Goal: Task Accomplishment & Management: Manage account settings

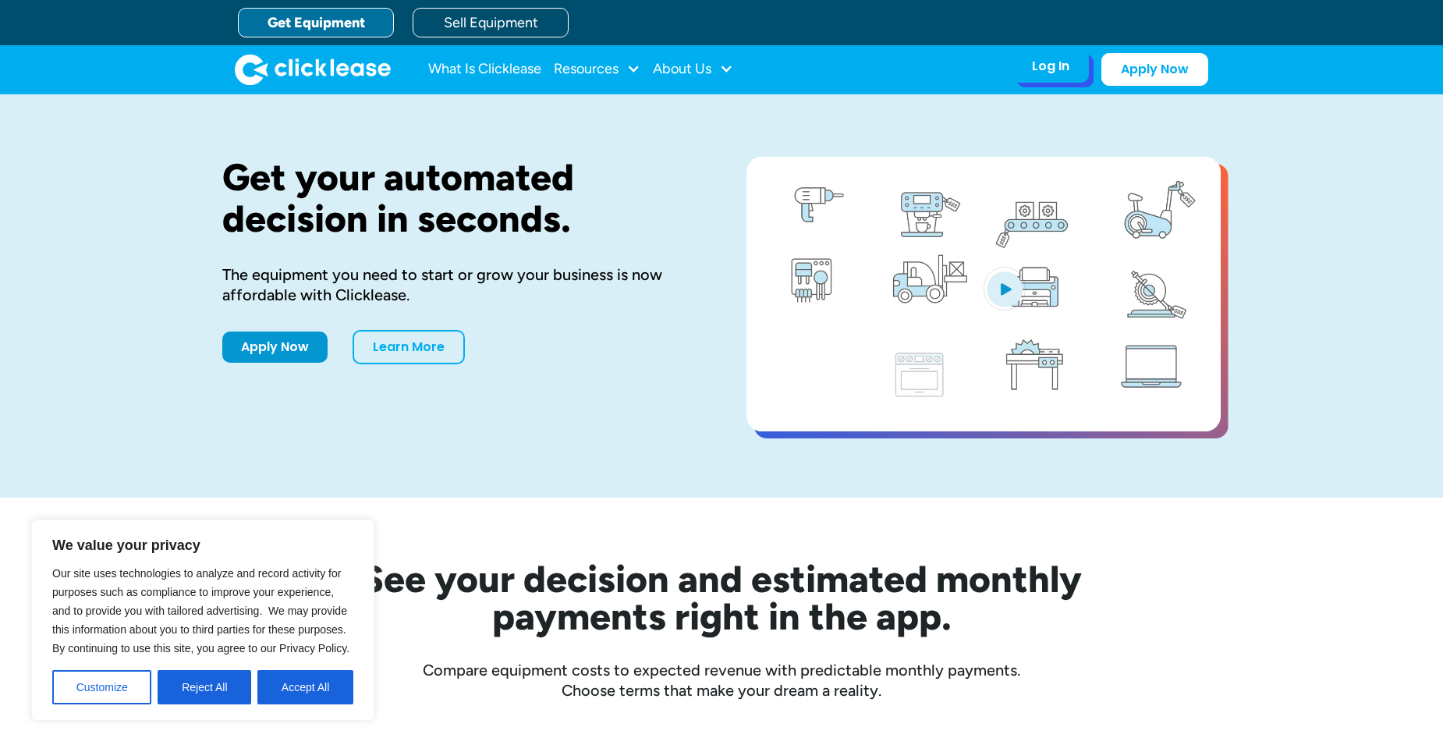
click at [1052, 74] on div "Log In" at bounding box center [1050, 66] width 37 height 16
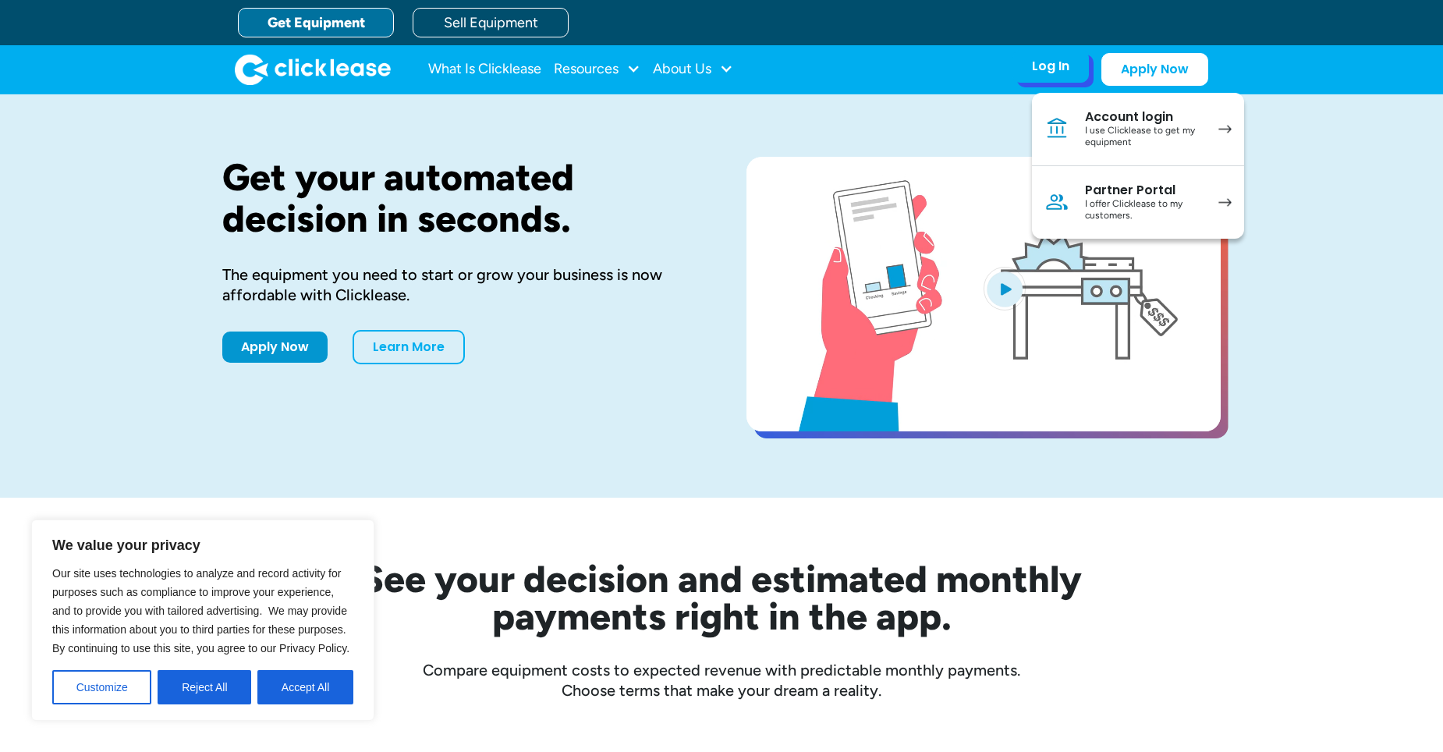
click at [1092, 117] on div "Account login" at bounding box center [1144, 117] width 118 height 16
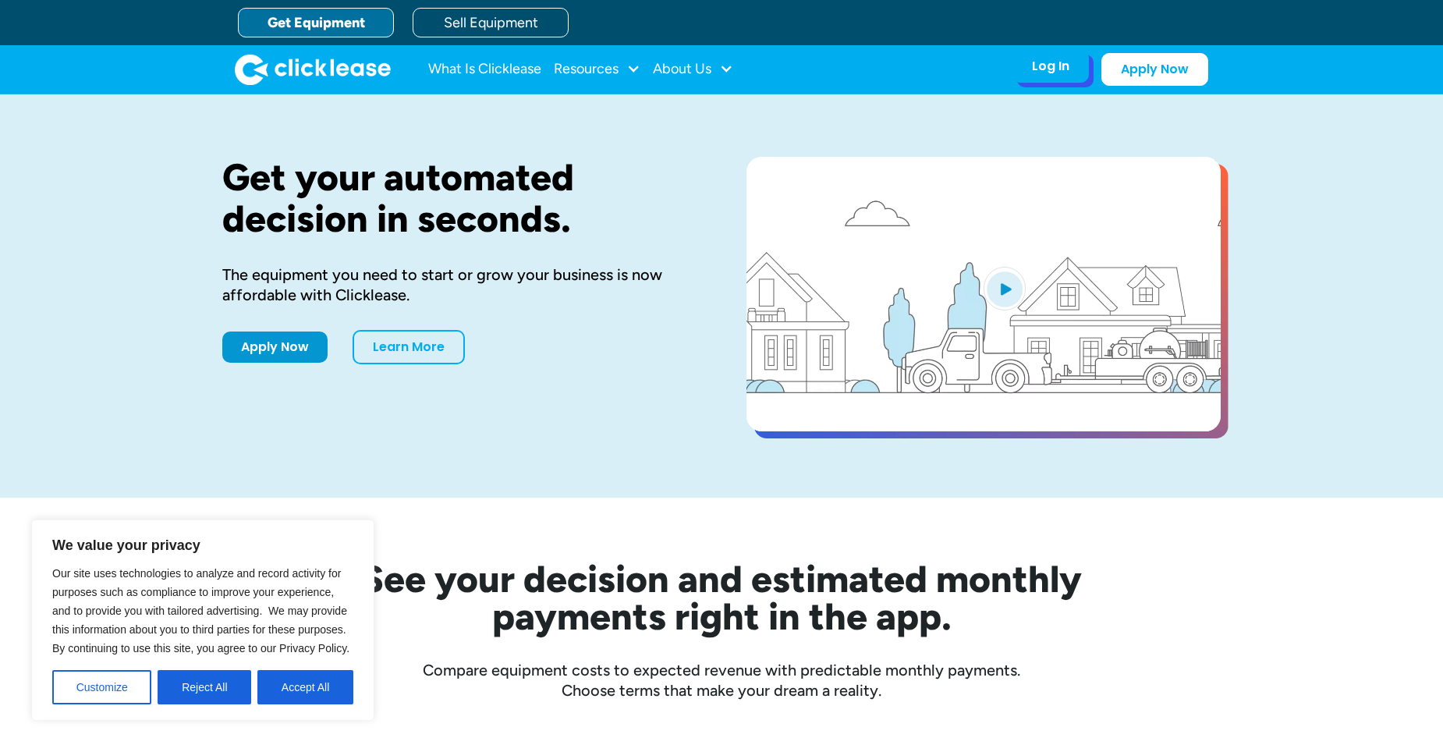
click at [1055, 71] on div "Log In" at bounding box center [1050, 66] width 37 height 16
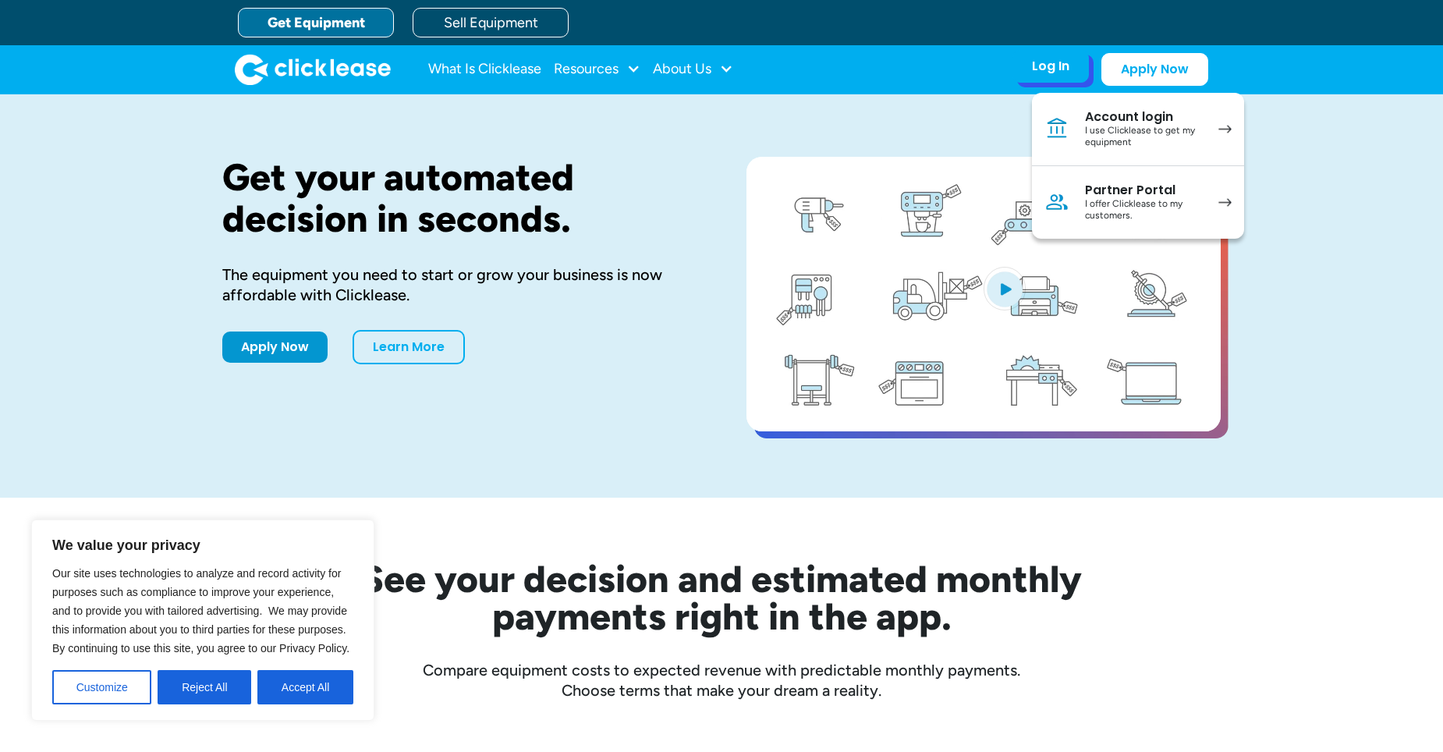
click at [1047, 76] on div "Log In Account login I use Clicklease to get my equipment Partner Portal I offe…" at bounding box center [1050, 66] width 76 height 33
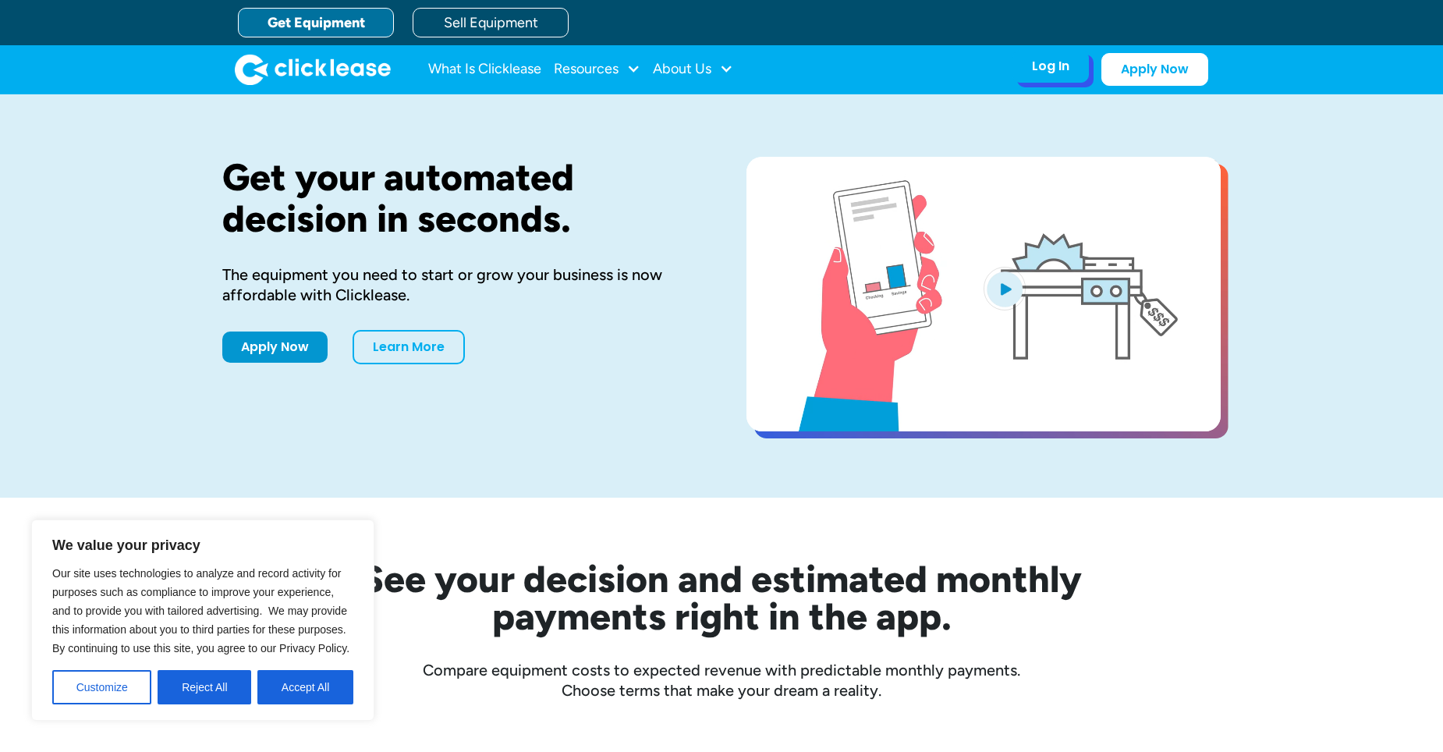
click at [1051, 59] on div "Log In" at bounding box center [1050, 66] width 37 height 16
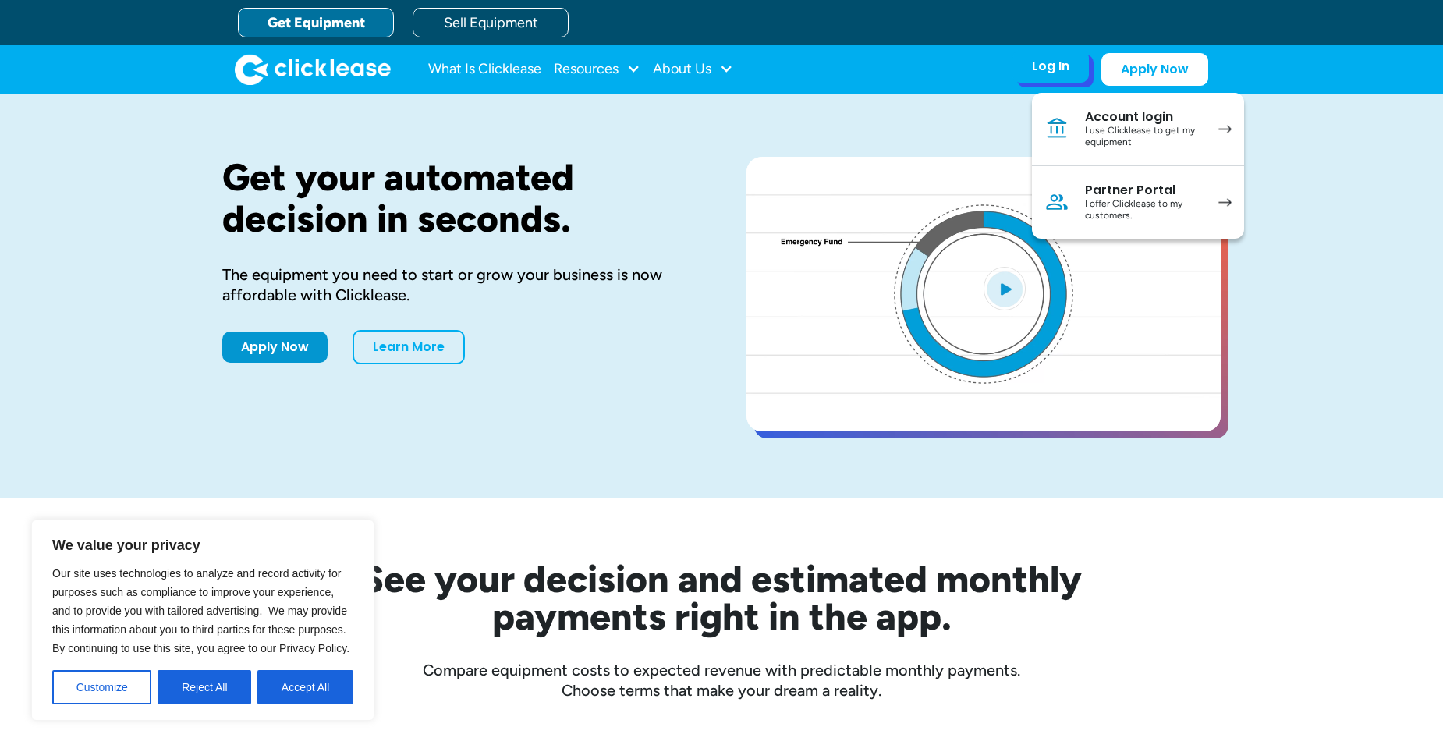
click at [1096, 116] on div "Account login" at bounding box center [1144, 117] width 118 height 16
